Goal: Task Accomplishment & Management: Use online tool/utility

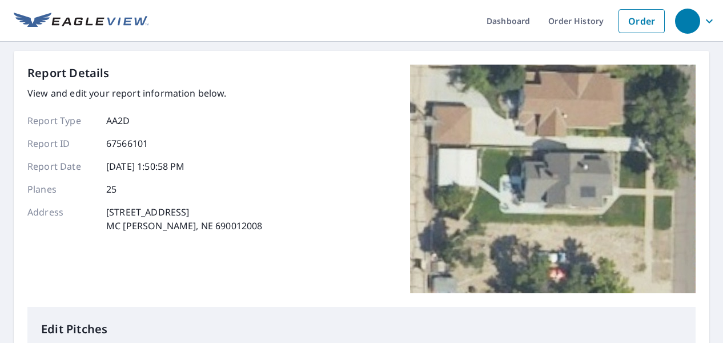
scroll to position [0, 107]
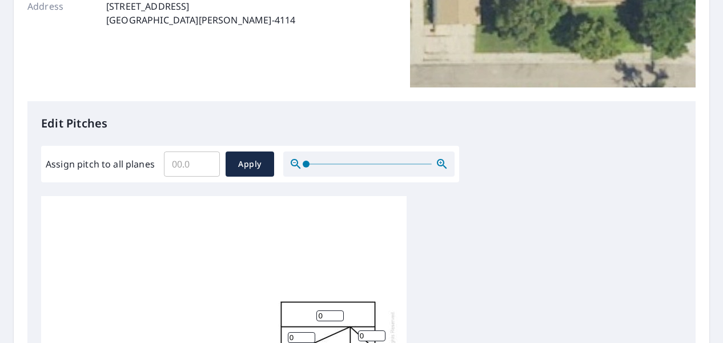
scroll to position [343, 0]
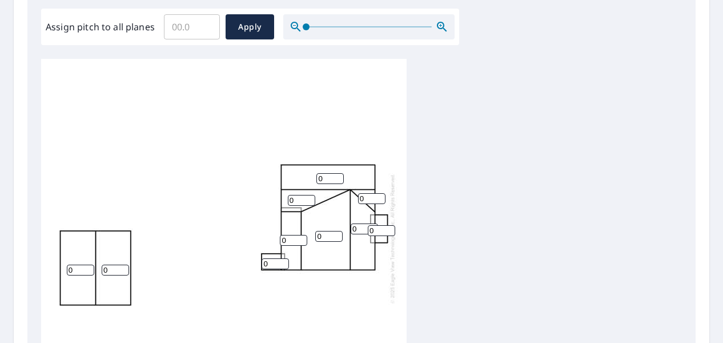
click at [330, 180] on input "0" at bounding box center [330, 178] width 27 height 11
type input "8"
click at [367, 195] on input "0" at bounding box center [371, 198] width 27 height 11
type input "8"
click at [364, 229] on input "0" at bounding box center [364, 228] width 27 height 11
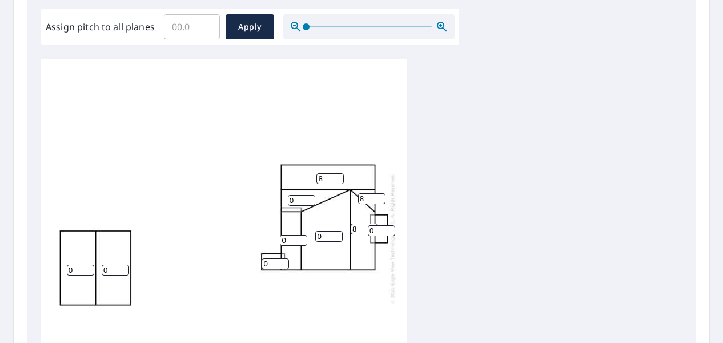
type input "8"
click at [293, 202] on input "0" at bounding box center [301, 200] width 27 height 11
type input "8"
click at [326, 242] on input "0" at bounding box center [328, 236] width 27 height 11
type input "6"
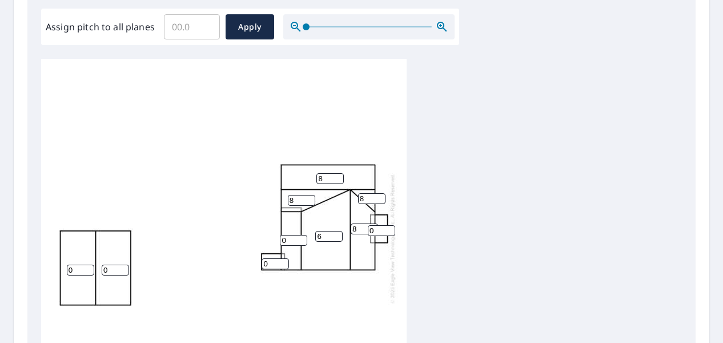
click at [291, 240] on input "0" at bounding box center [293, 240] width 27 height 11
type input "4"
click at [267, 267] on input "0" at bounding box center [275, 263] width 27 height 11
type input "4"
click at [74, 268] on input "0" at bounding box center [80, 270] width 27 height 11
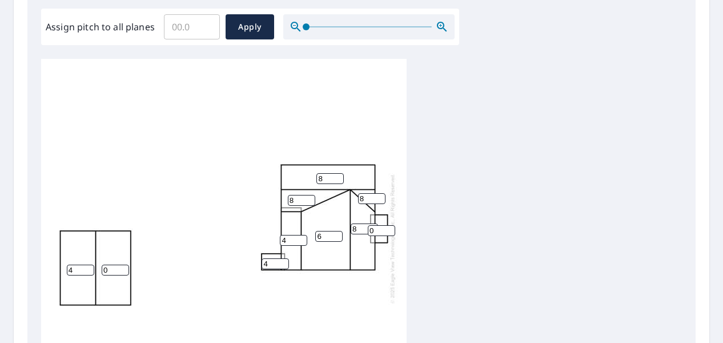
type input "4"
click at [114, 270] on input "0" at bounding box center [115, 270] width 27 height 11
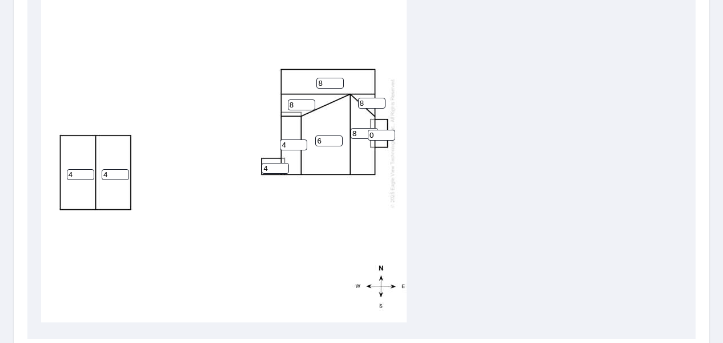
scroll to position [561, 0]
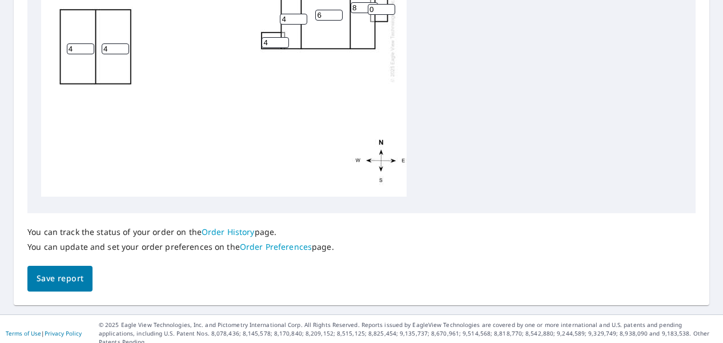
type input "4"
click at [58, 274] on span "Save report" at bounding box center [60, 278] width 47 height 14
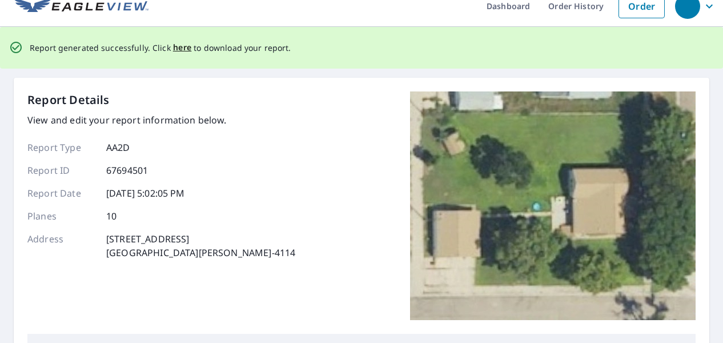
scroll to position [0, 0]
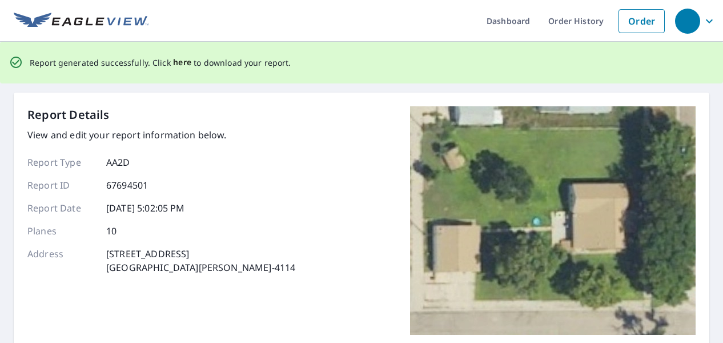
click at [173, 59] on span "here" at bounding box center [182, 62] width 19 height 14
